Goal: Transaction & Acquisition: Book appointment/travel/reservation

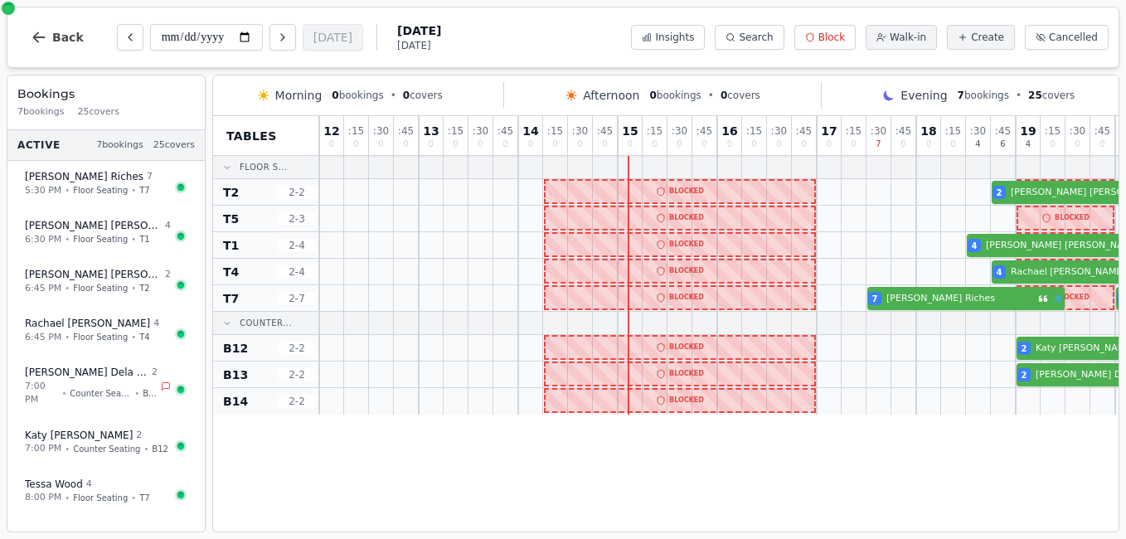
scroll to position [0, 356]
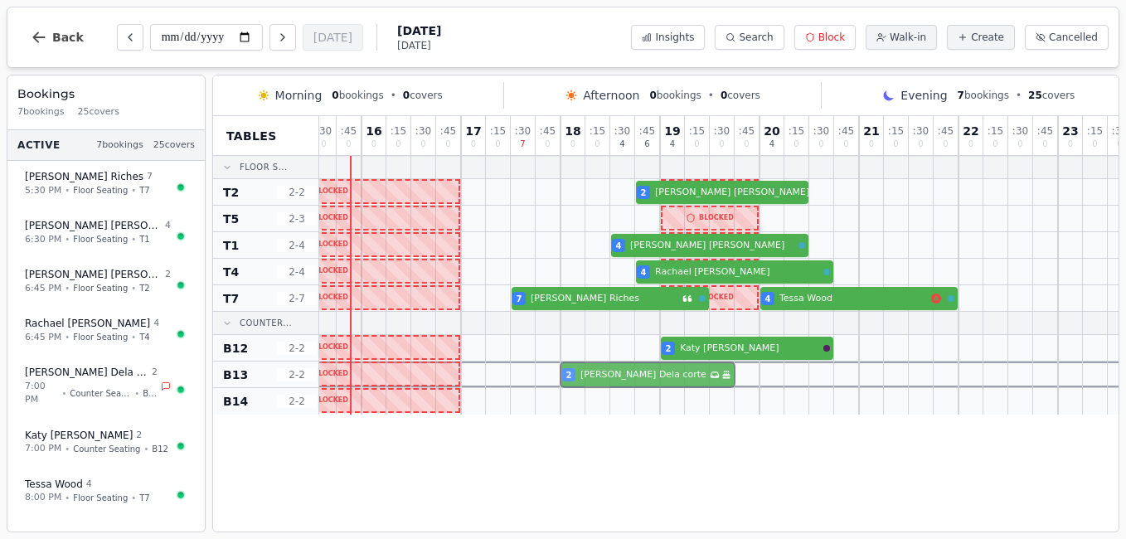
drag, startPoint x: 697, startPoint y: 377, endPoint x: 604, endPoint y: 363, distance: 93.9
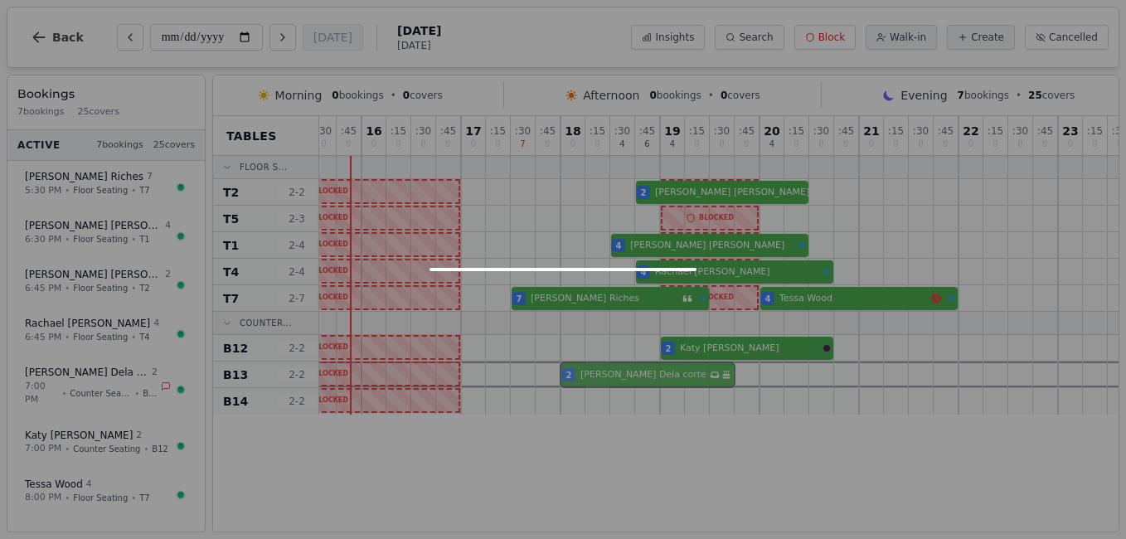
click at [604, 363] on div "2 [PERSON_NAME] corte Has conversation thread Birthday celebration" at bounding box center [548, 374] width 1169 height 27
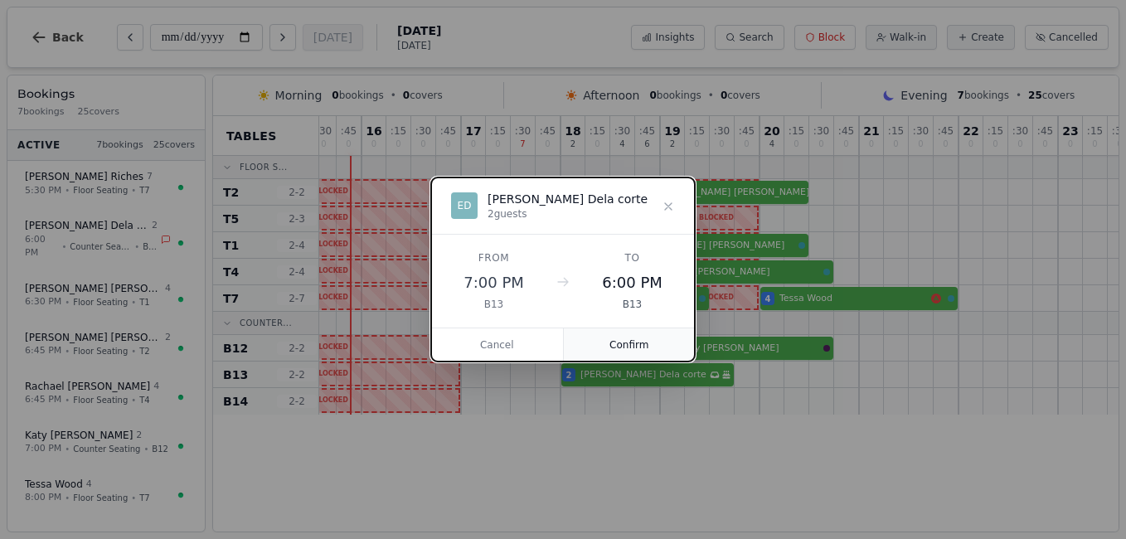
click at [618, 345] on button "Confirm" at bounding box center [630, 344] width 132 height 33
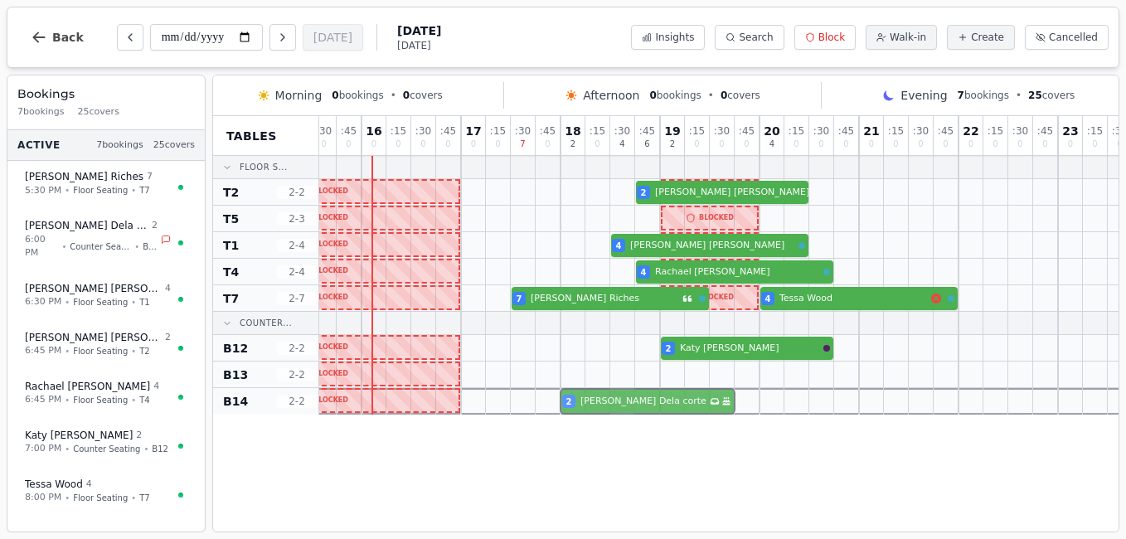
drag, startPoint x: 623, startPoint y: 383, endPoint x: 622, endPoint y: 401, distance: 18.3
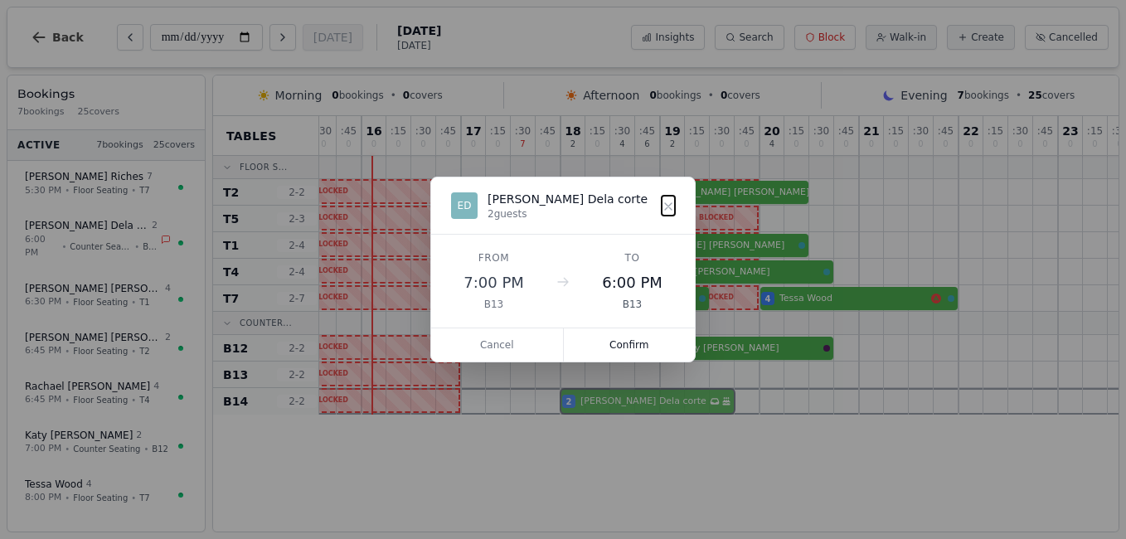
click at [622, 401] on div "12 0 : 15 0 : 30 0 : 45 0 13 0 : 15 0 : 30 0 : 45 0 14 0 : 15 0 : 30 0 : 45 0 1…" at bounding box center [548, 265] width 1169 height 298
click at [629, 356] on button "Confirm" at bounding box center [630, 344] width 132 height 33
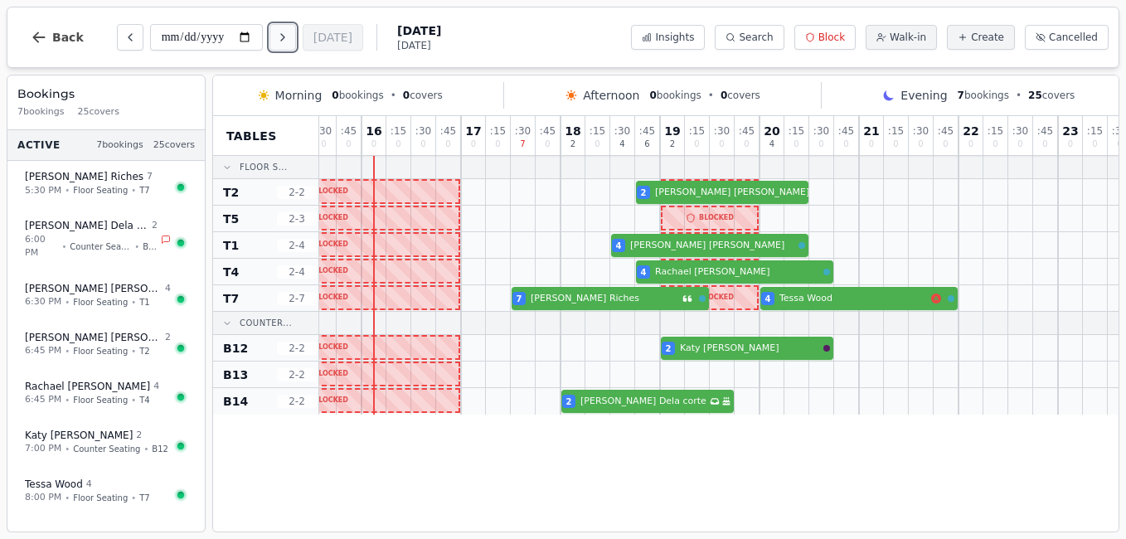
click at [284, 39] on icon "Next day" at bounding box center [282, 37] width 3 height 7
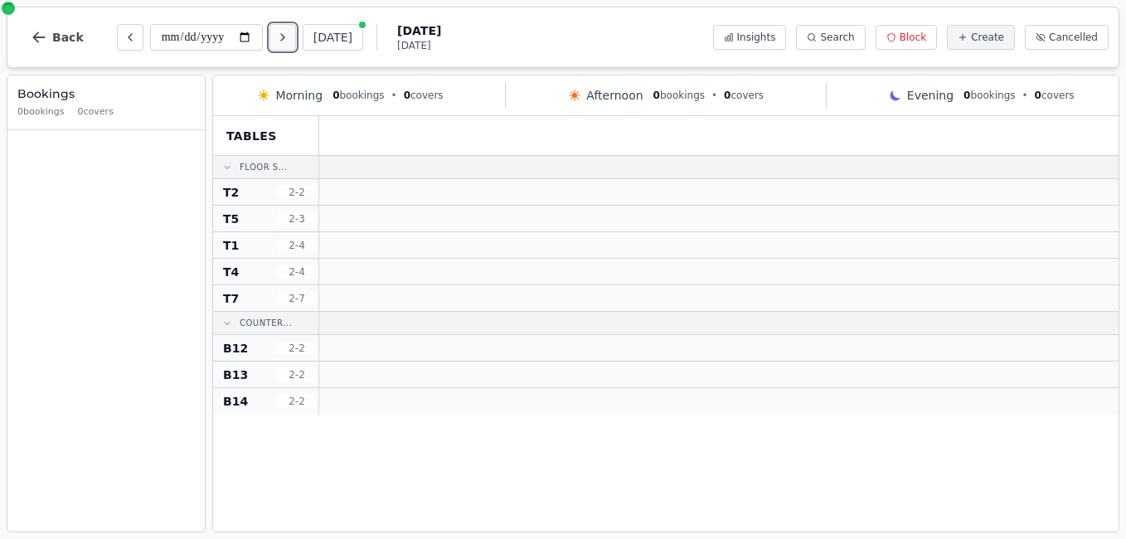
scroll to position [0, 0]
click at [284, 39] on icon "Next day" at bounding box center [282, 37] width 3 height 7
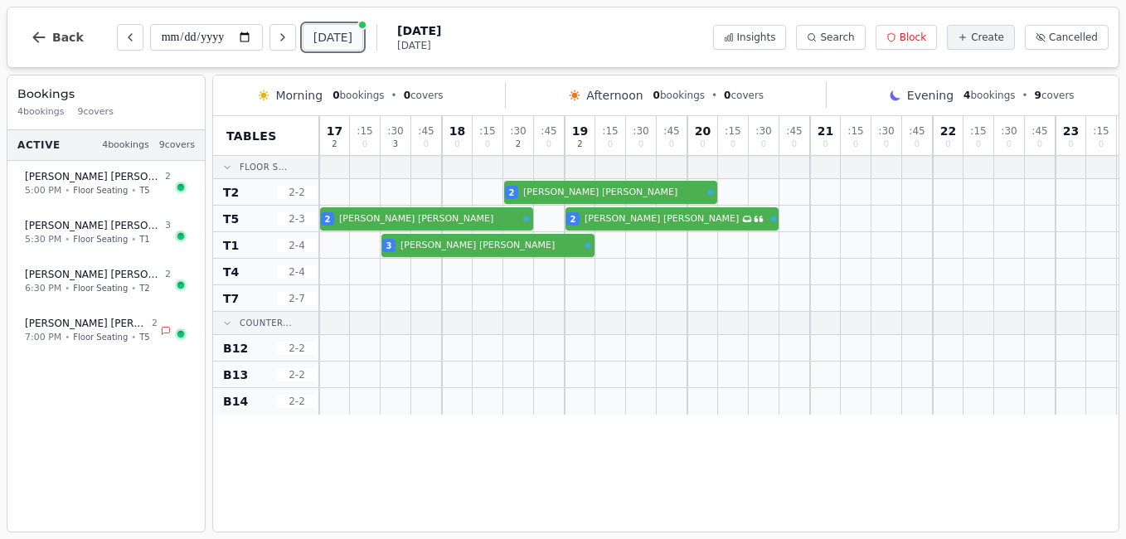
click at [327, 32] on button "[DATE]" at bounding box center [333, 37] width 61 height 27
type input "**********"
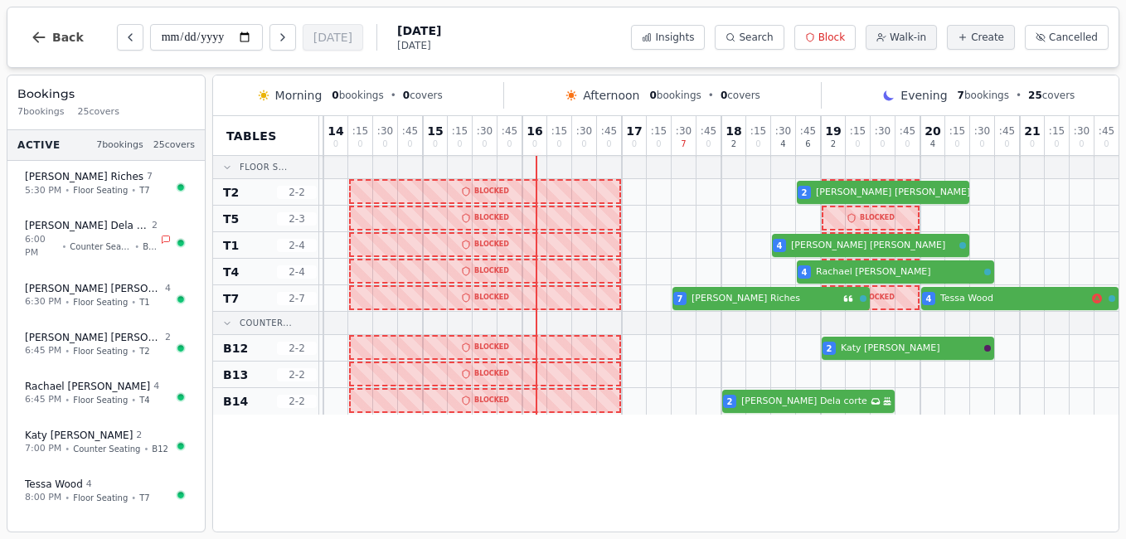
scroll to position [0, 201]
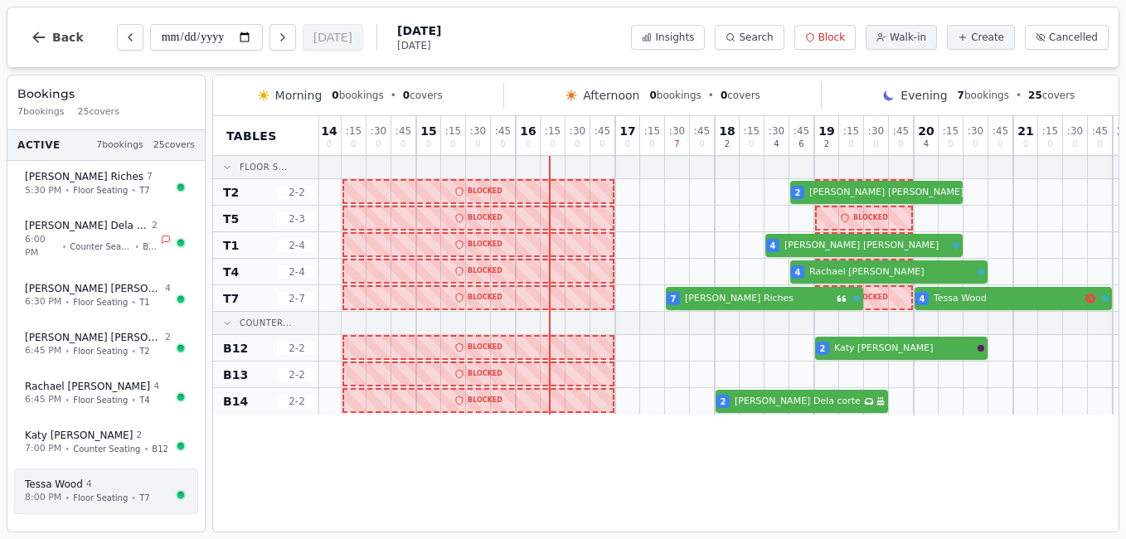
click at [75, 492] on span "Floor Seating" at bounding box center [100, 498] width 55 height 12
select select "****"
select select "*"
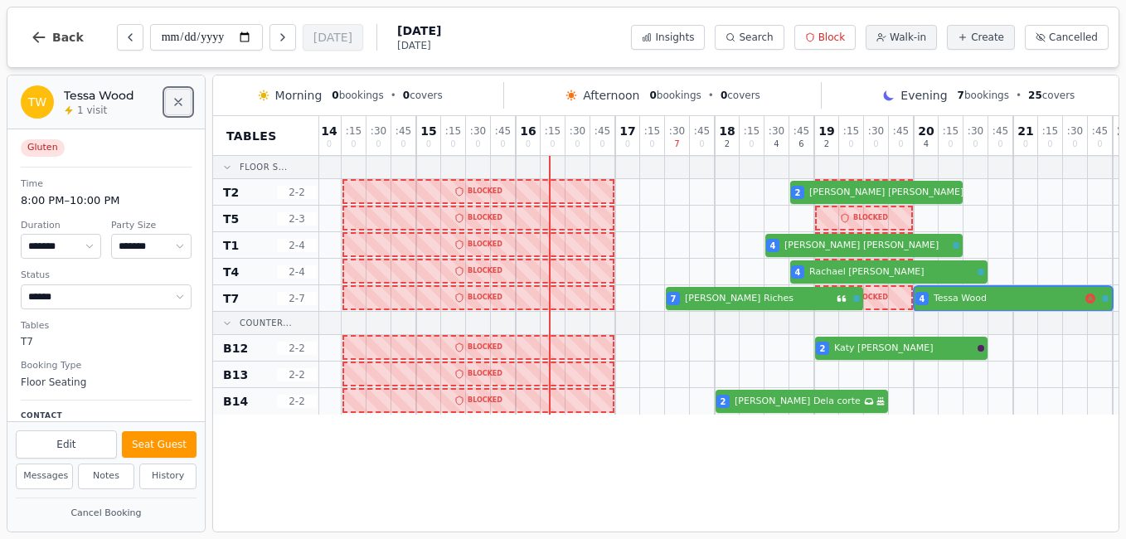
click at [174, 108] on icon "Close" at bounding box center [178, 101] width 13 height 13
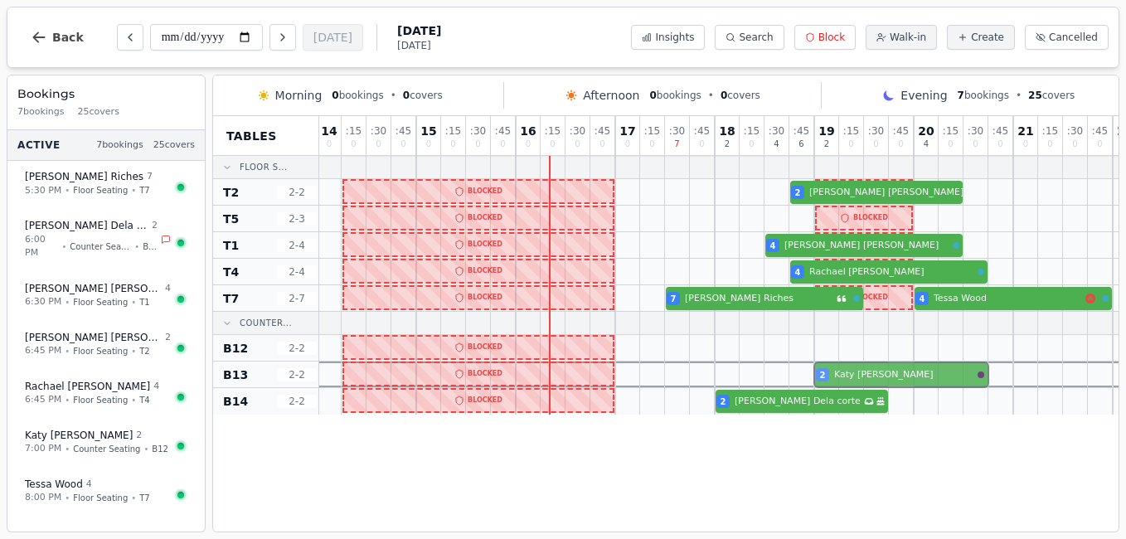
drag, startPoint x: 911, startPoint y: 348, endPoint x: 911, endPoint y: 367, distance: 19.1
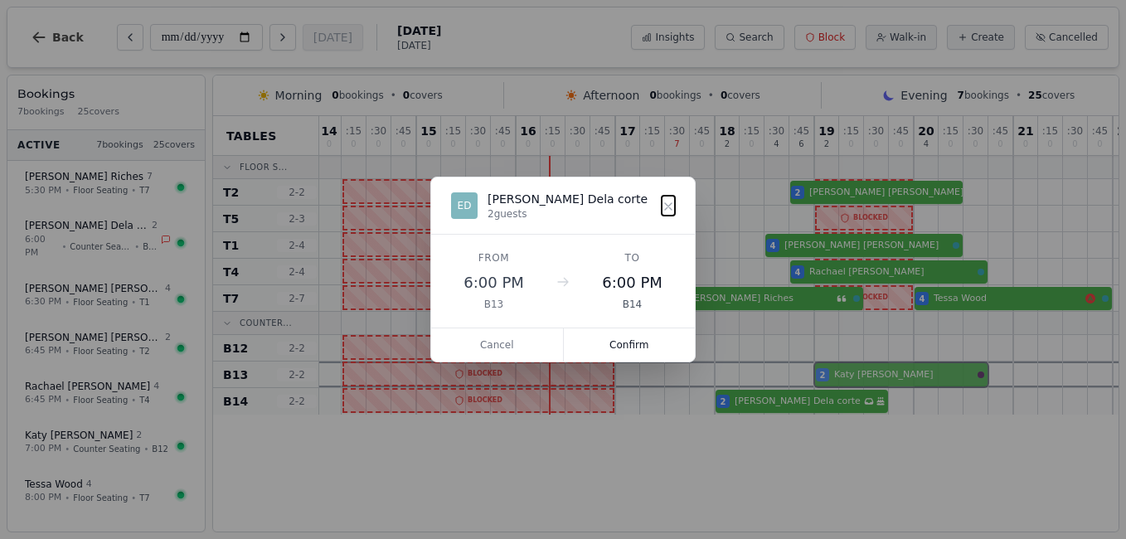
click at [911, 367] on div "12 0 : 15 0 : 30 0 : 45 0 13 0 : 15 0 : 30 0 : 45 0 14 0 : 15 0 : 30 0 : 45 0 1…" at bounding box center [702, 265] width 1169 height 298
click at [609, 335] on button "Confirm" at bounding box center [630, 344] width 132 height 33
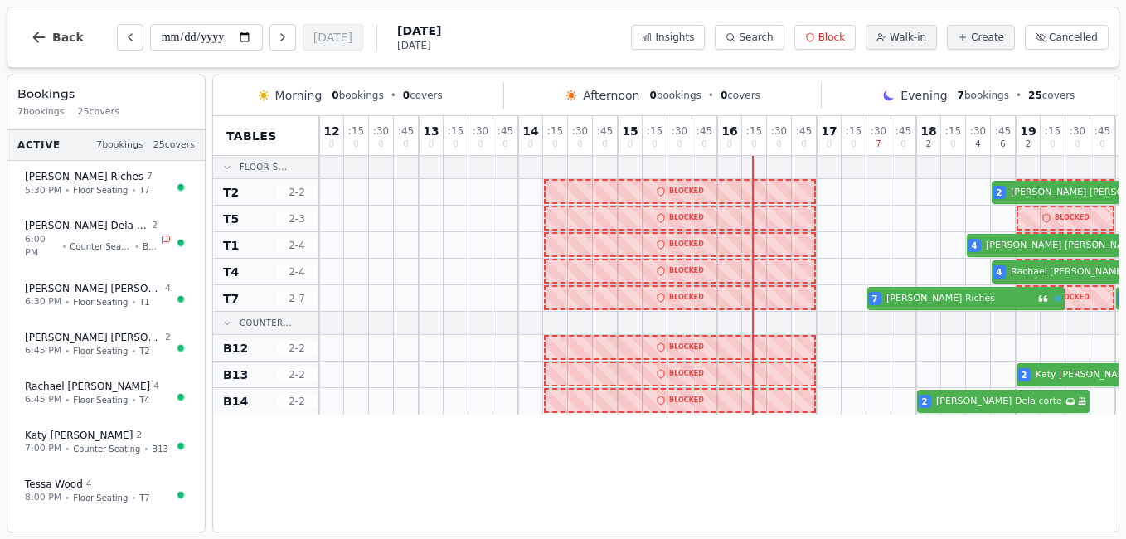
scroll to position [0, 201]
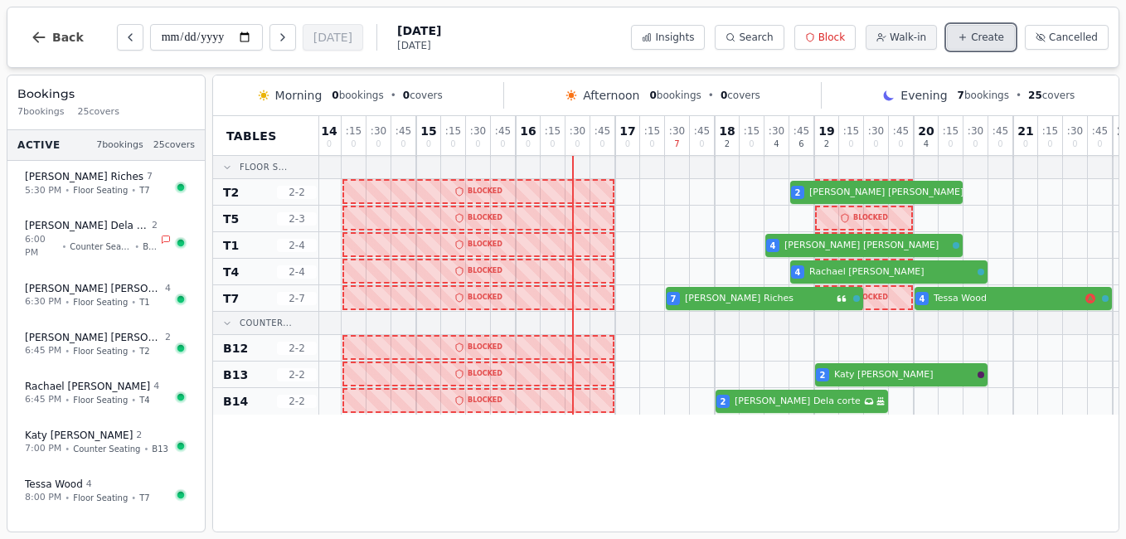
click at [994, 25] on button "Create" at bounding box center [981, 37] width 68 height 25
select select "*"
select select "****"
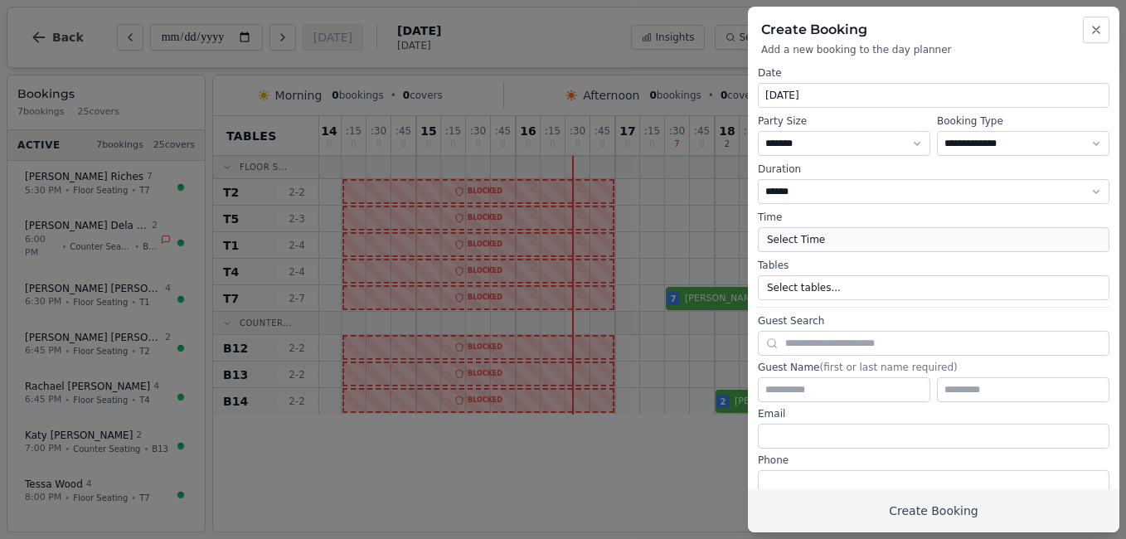
click at [835, 241] on button "Select Time" at bounding box center [933, 239] width 351 height 25
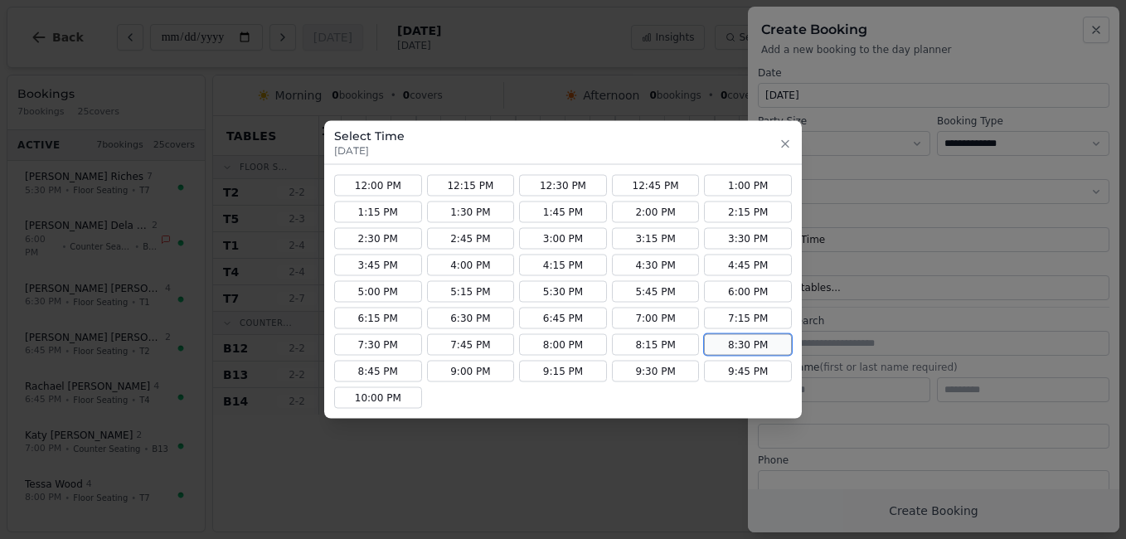
click at [744, 344] on button "8:30 PM" at bounding box center [748, 345] width 88 height 22
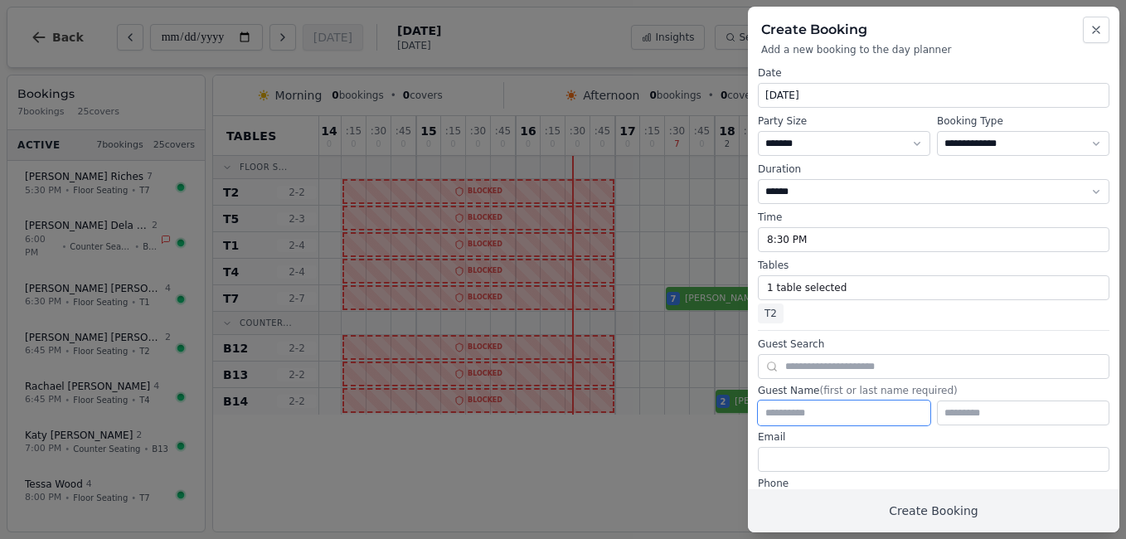
click at [838, 414] on input "text" at bounding box center [844, 412] width 172 height 25
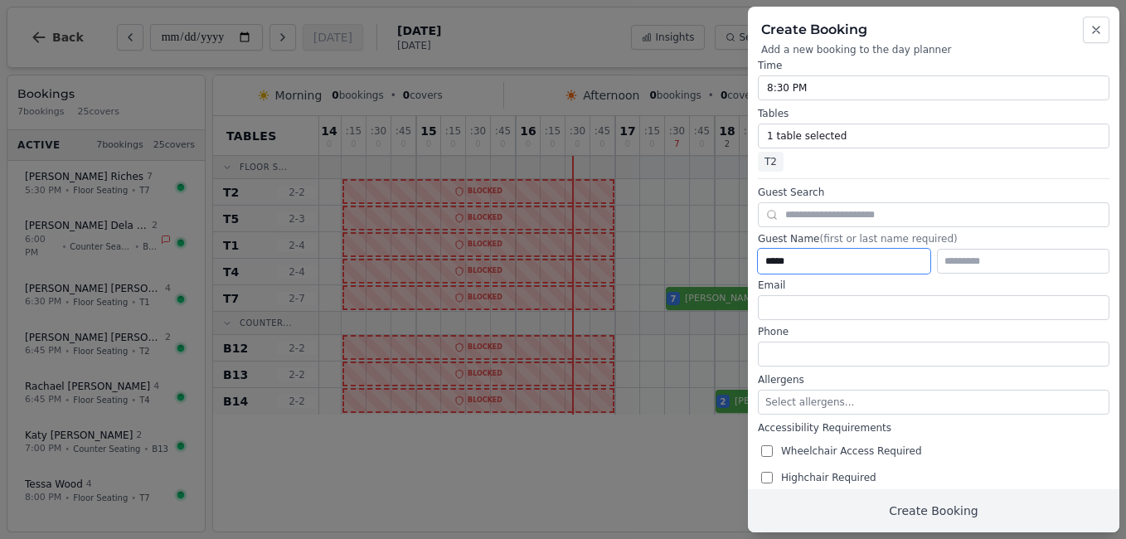
type input "*****"
click at [768, 351] on input "tel" at bounding box center [933, 354] width 351 height 25
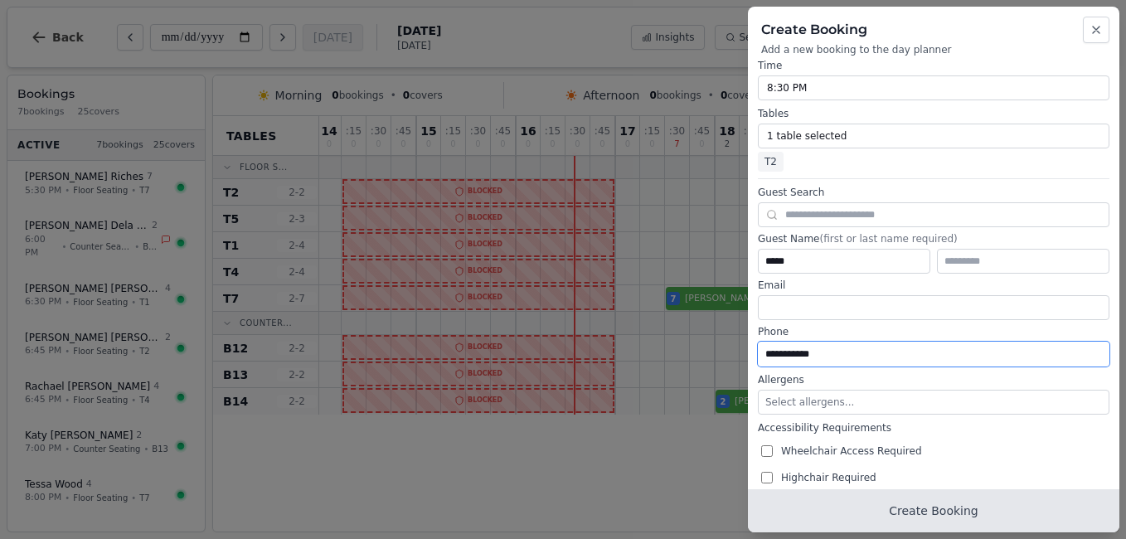
type input "**********"
click at [997, 506] on button "Create Booking" at bounding box center [933, 510] width 371 height 43
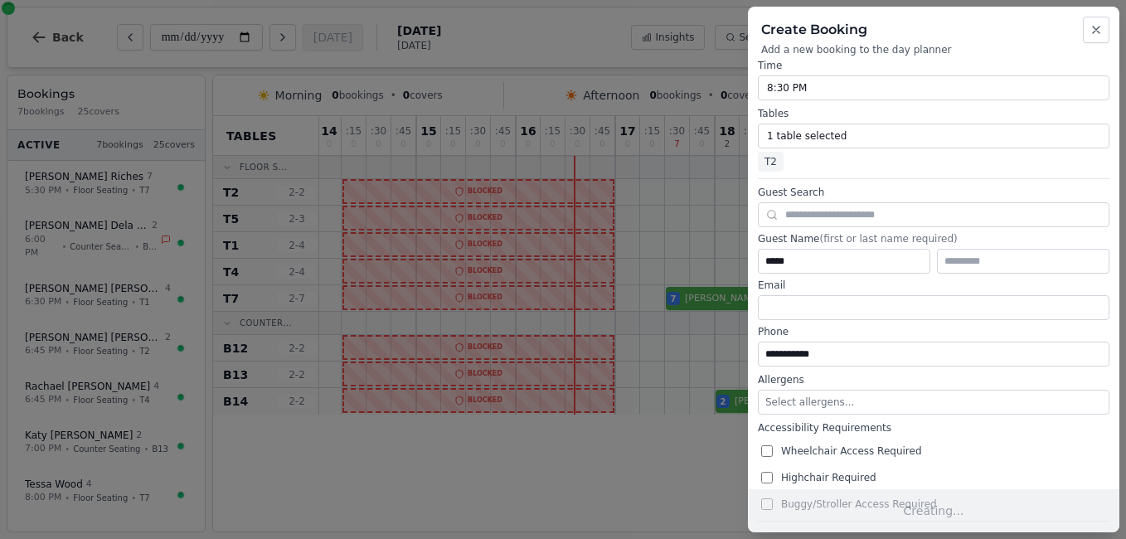
scroll to position [0, 0]
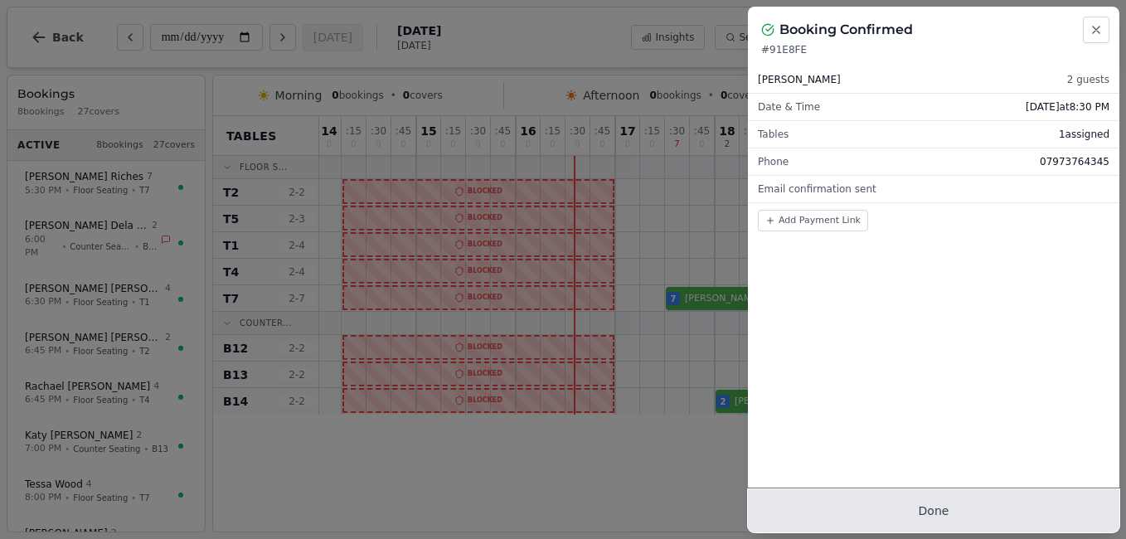
click at [984, 513] on button "Done" at bounding box center [933, 510] width 371 height 43
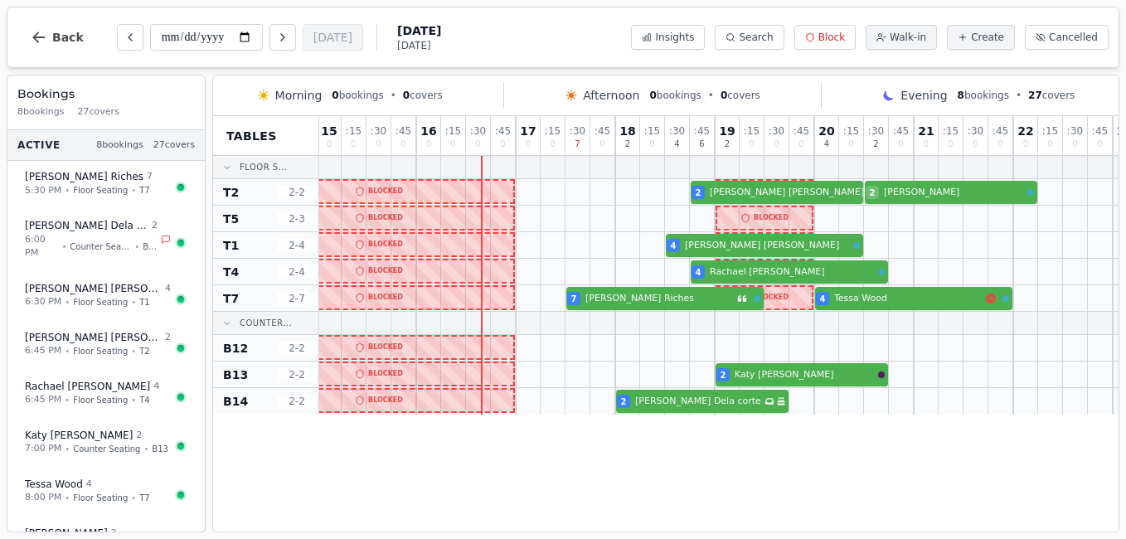
scroll to position [0, 370]
